Goal: Find contact information: Find contact information

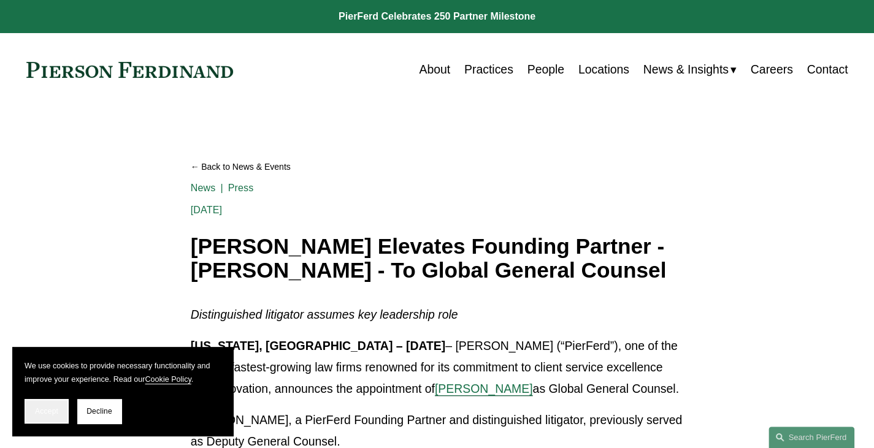
click at [53, 414] on span "Accept" at bounding box center [46, 411] width 23 height 9
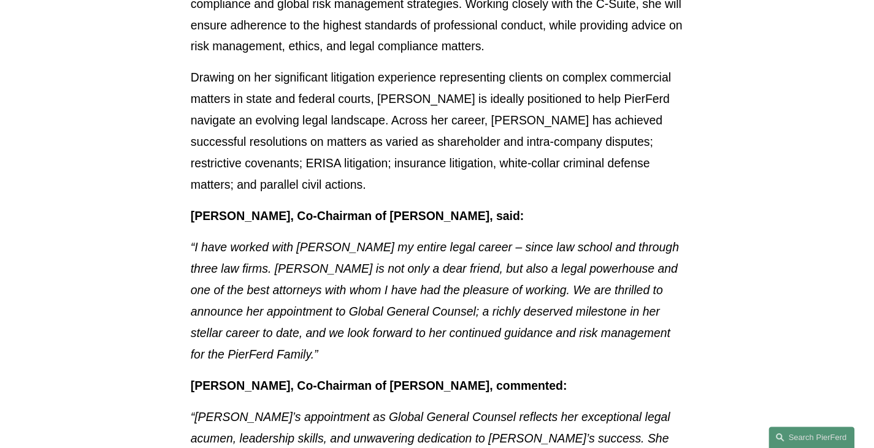
scroll to position [123, 0]
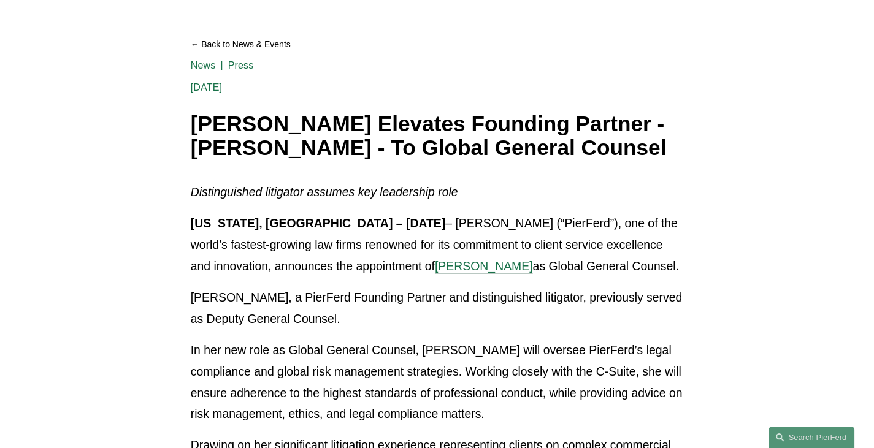
click at [435, 271] on span "Jill A. Guldin" at bounding box center [484, 266] width 98 height 13
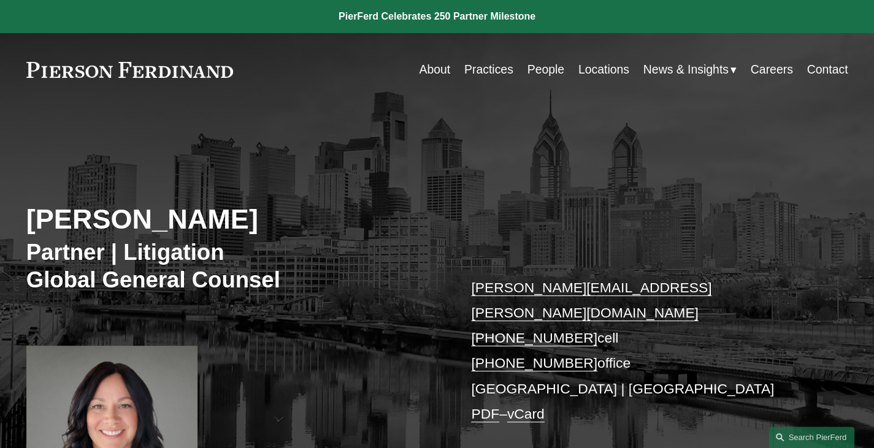
click at [479, 292] on link "[PERSON_NAME][EMAIL_ADDRESS][PERSON_NAME][DOMAIN_NAME]" at bounding box center [591, 300] width 241 height 41
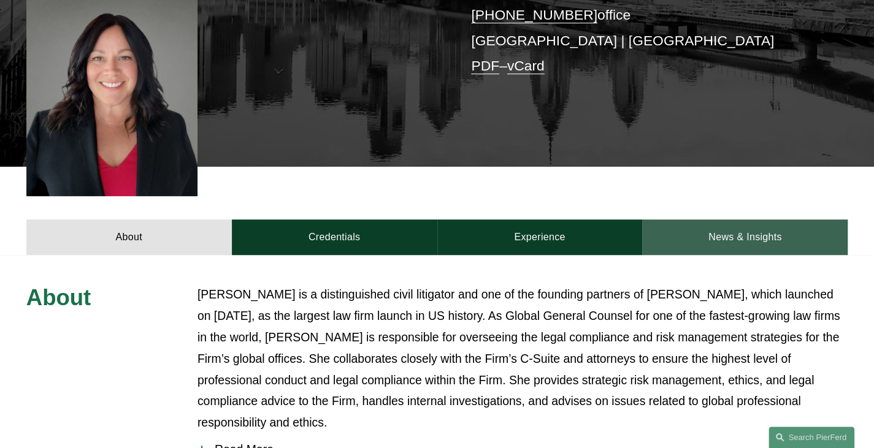
scroll to position [368, 0]
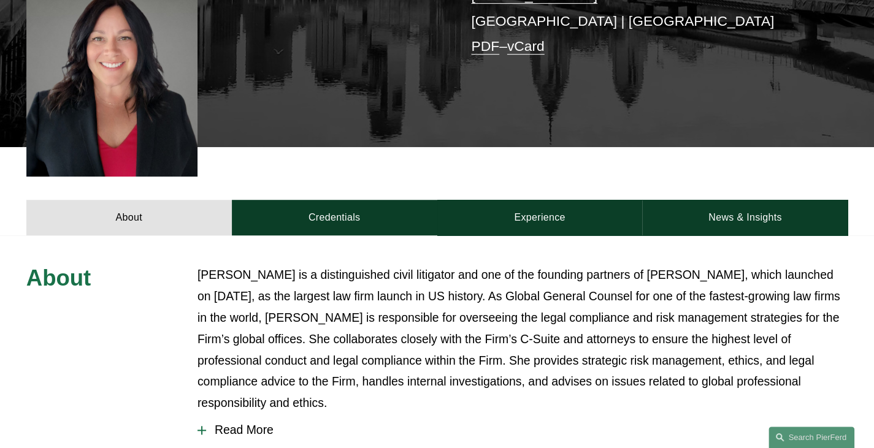
click at [483, 38] on link "PDF" at bounding box center [485, 46] width 28 height 16
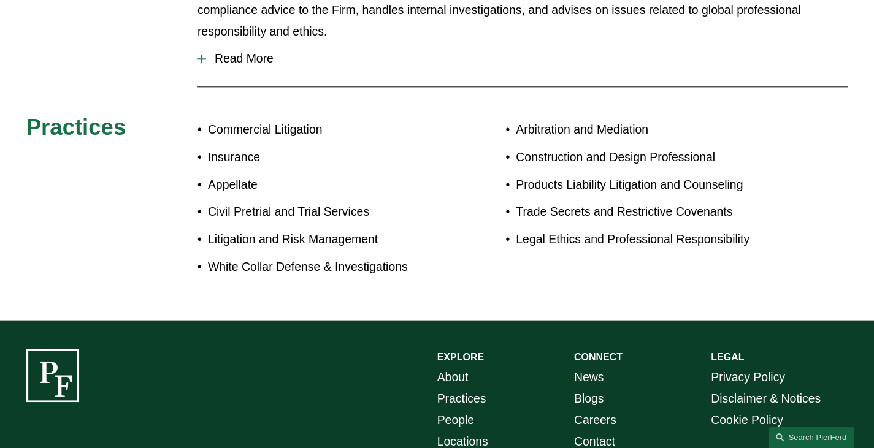
scroll to position [458, 0]
